Goal: Transaction & Acquisition: Purchase product/service

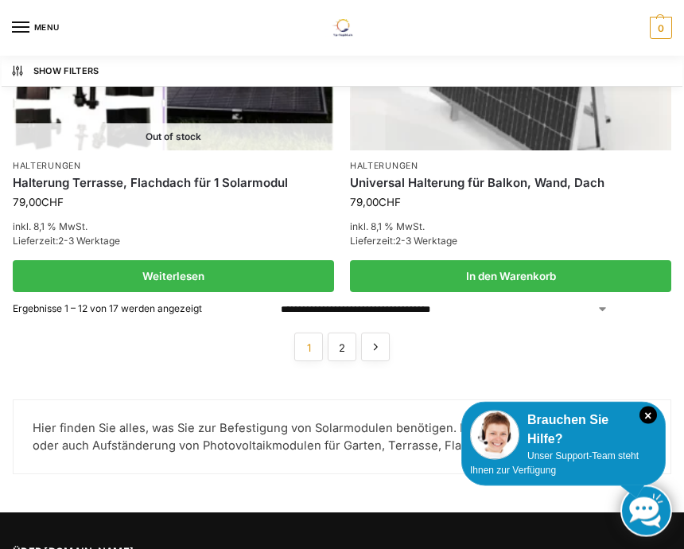
scroll to position [3122, 0]
click at [387, 332] on link "→" at bounding box center [375, 346] width 29 height 29
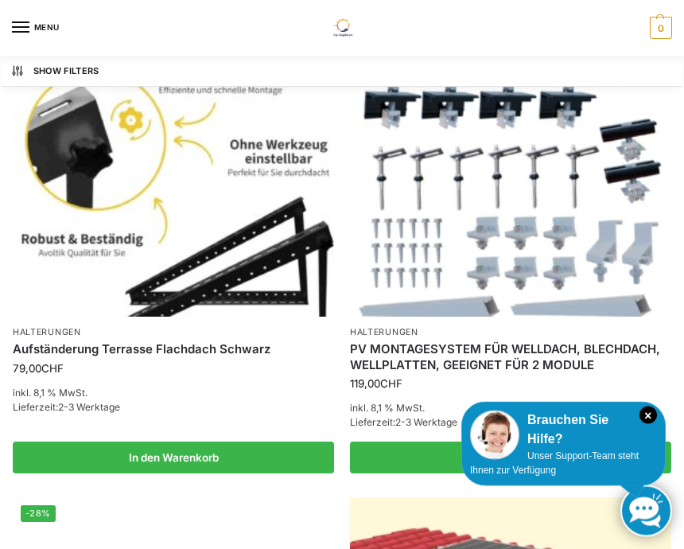
scroll to position [886, 0]
click at [196, 335] on p "Halterungen" at bounding box center [173, 332] width 321 height 12
click at [230, 342] on link "Aufständerung Terrasse Flachdach Schwarz" at bounding box center [173, 349] width 321 height 16
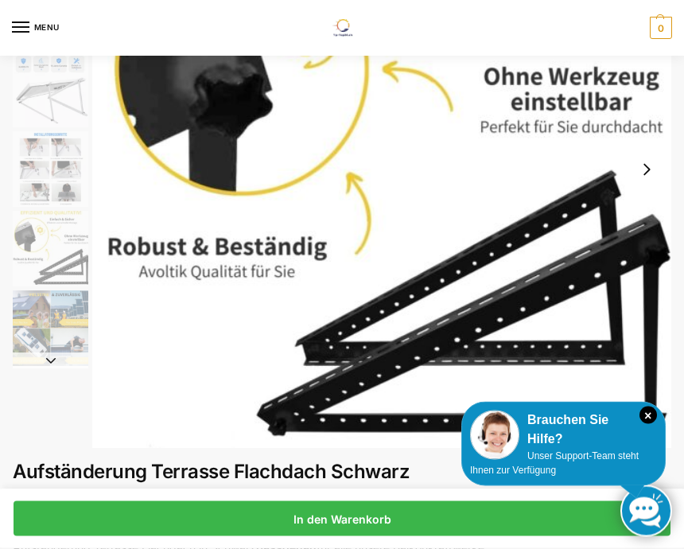
scroll to position [204, 0]
